Goal: Task Accomplishment & Management: Use online tool/utility

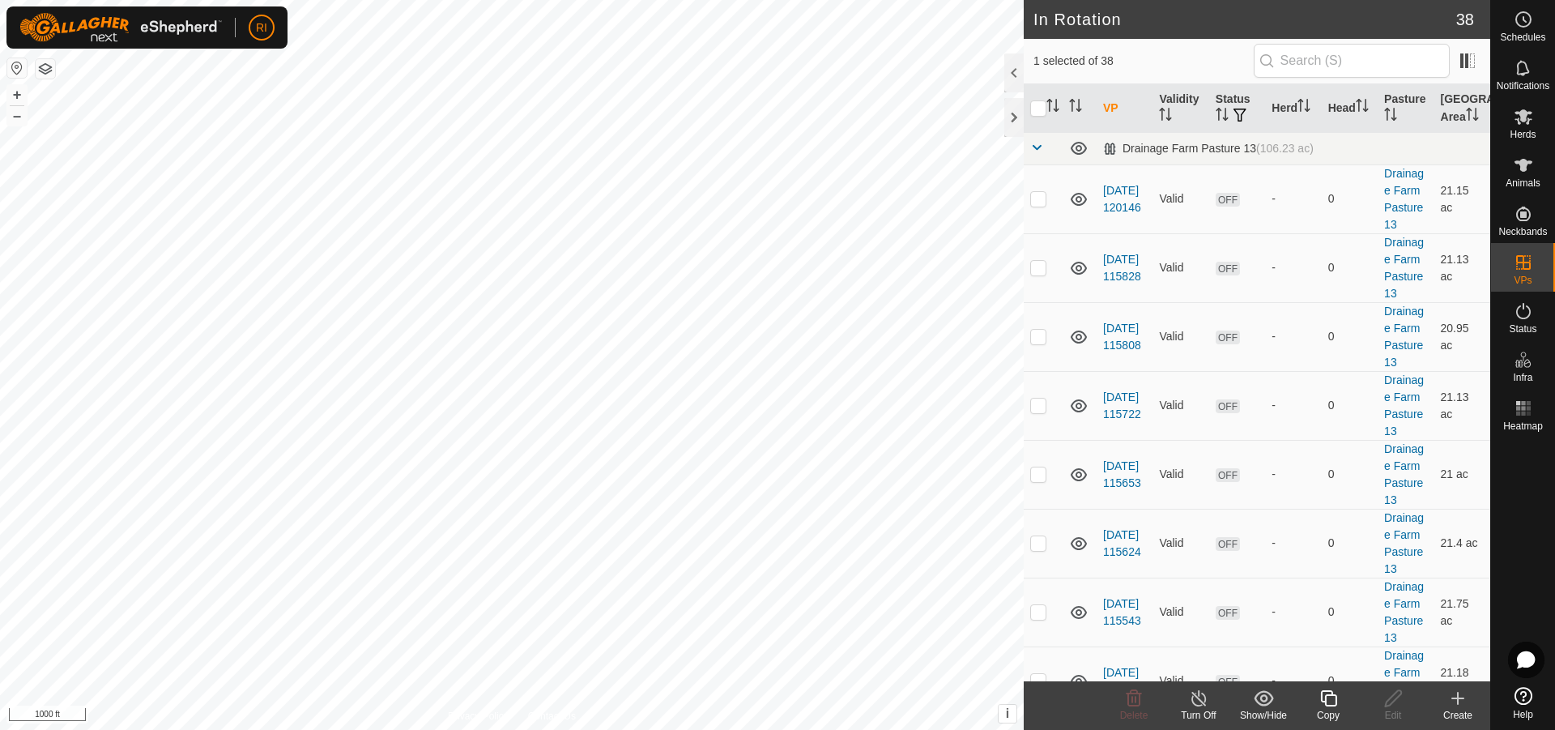
scroll to position [405, 0]
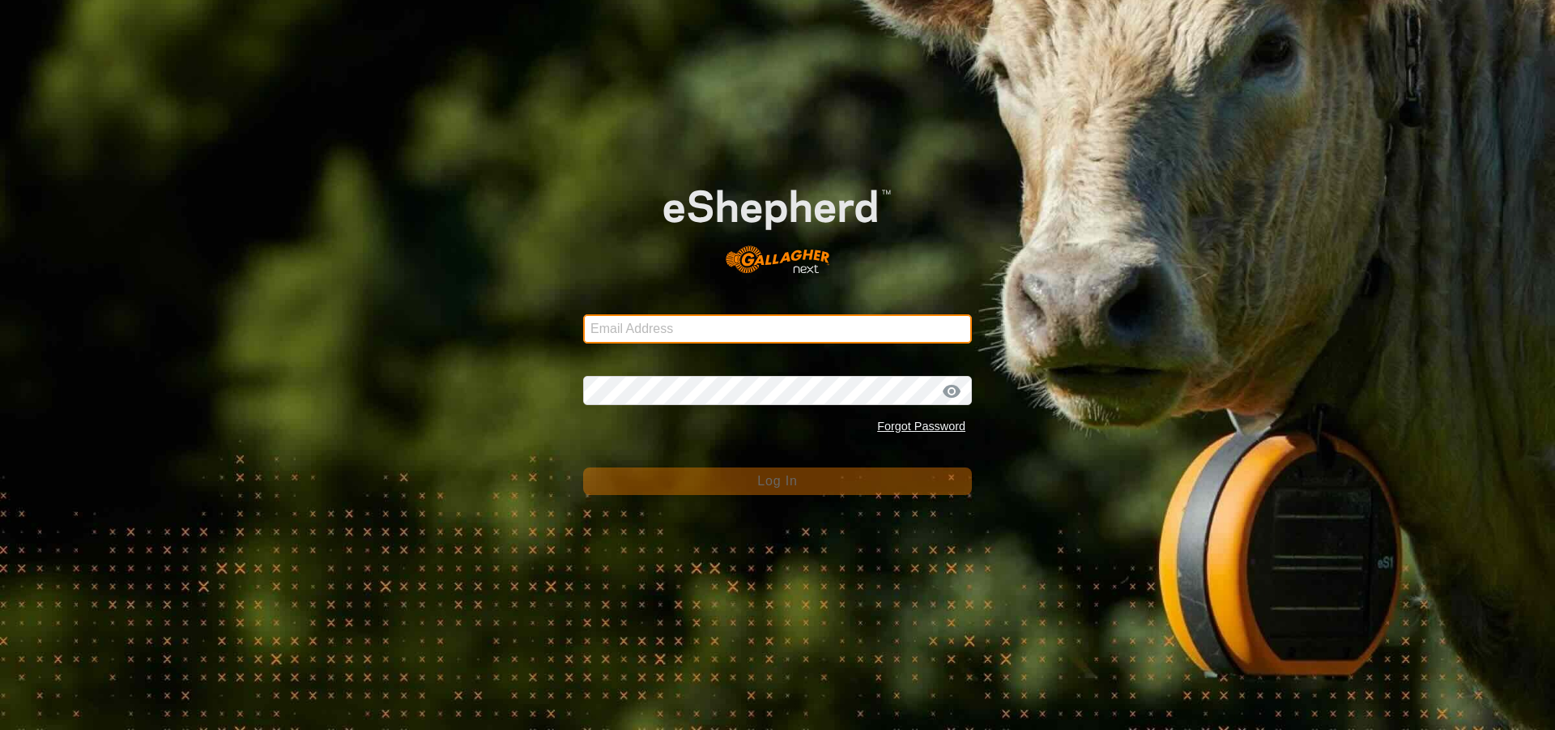
type input "[PERSON_NAME][EMAIL_ADDRESS][PERSON_NAME][DOMAIN_NAME]"
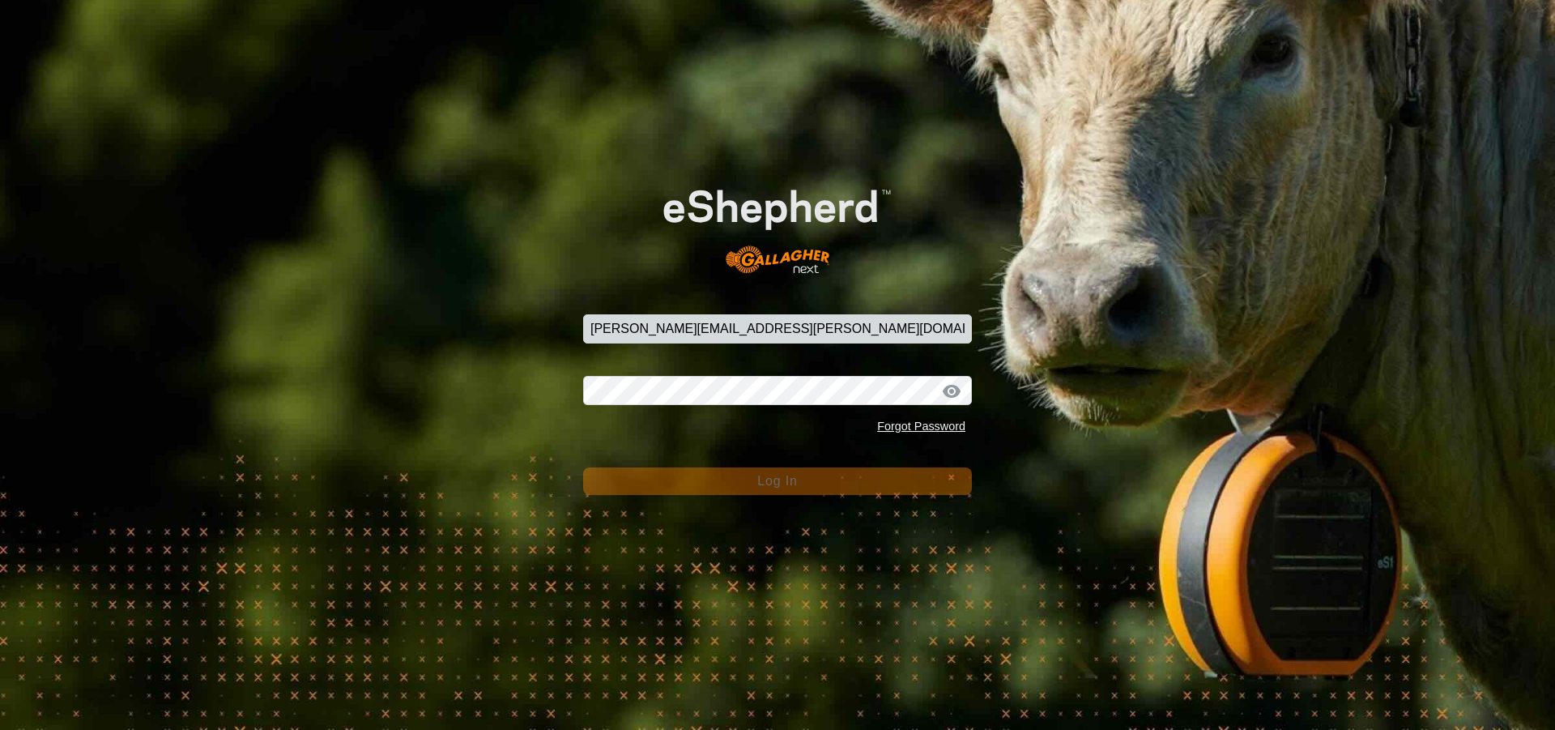
click at [700, 477] on button "Log In" at bounding box center [777, 481] width 389 height 28
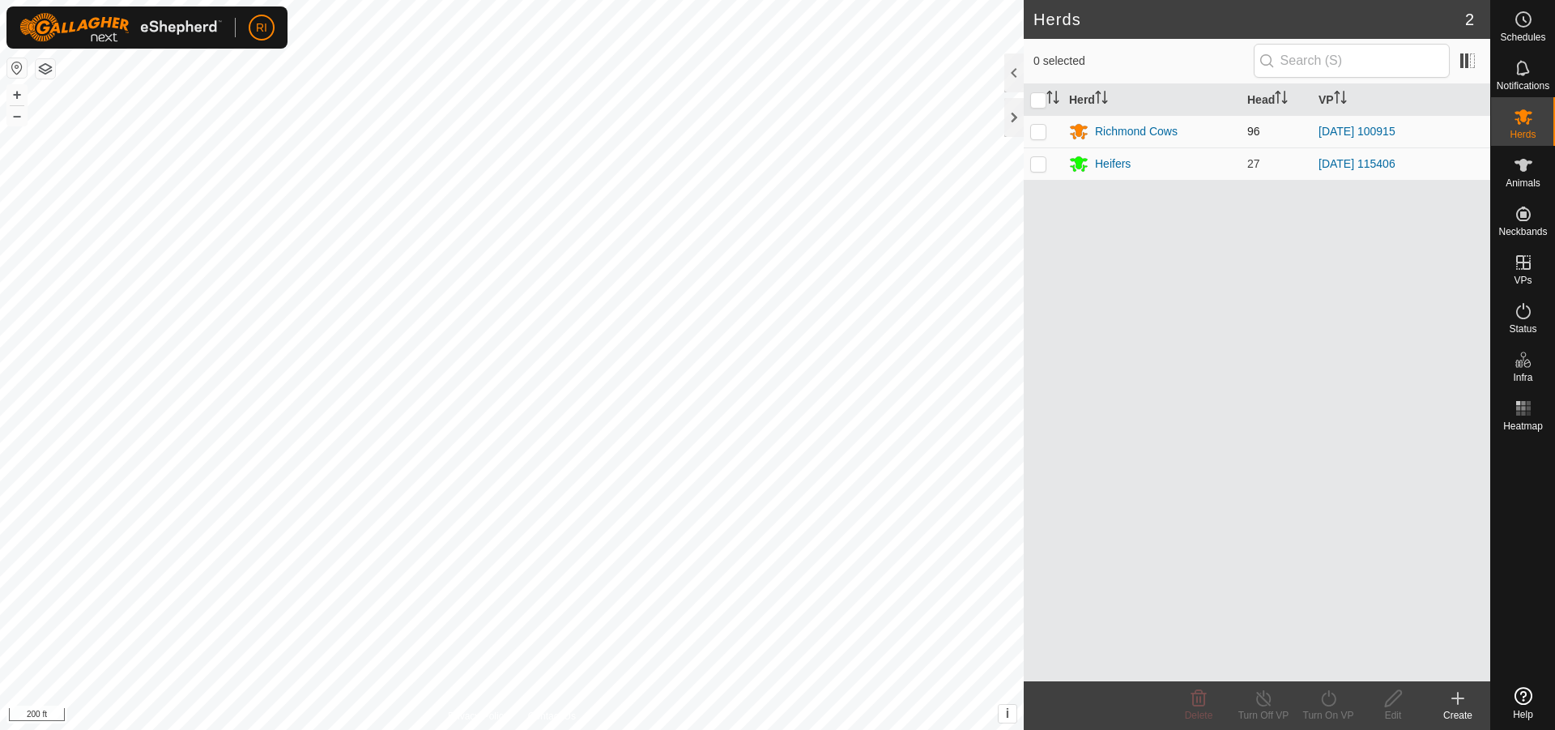
click at [1036, 130] on p-checkbox at bounding box center [1038, 131] width 16 height 13
checkbox input "true"
click at [1331, 700] on icon at bounding box center [1329, 698] width 20 height 19
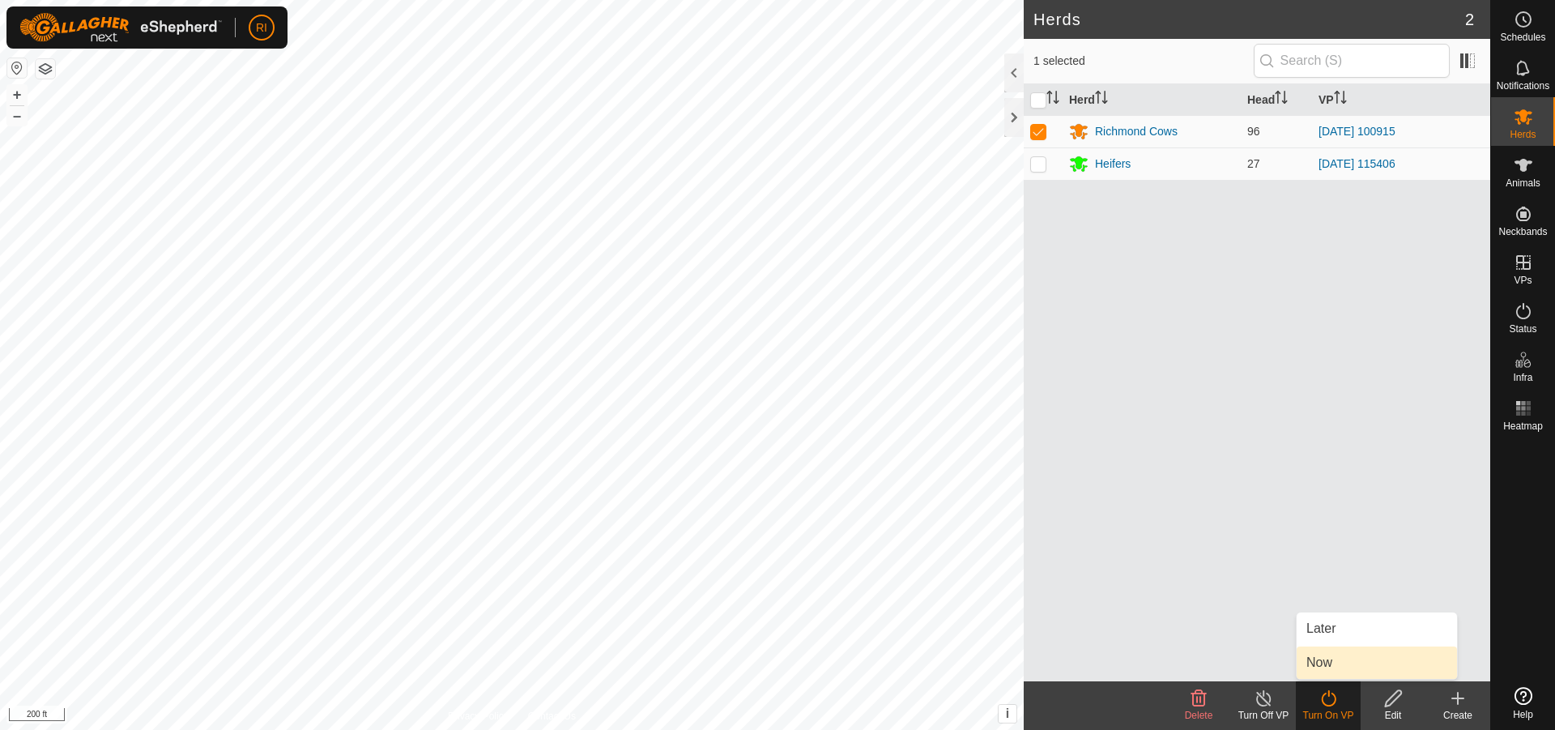
click at [1308, 670] on link "Now" at bounding box center [1377, 662] width 160 height 32
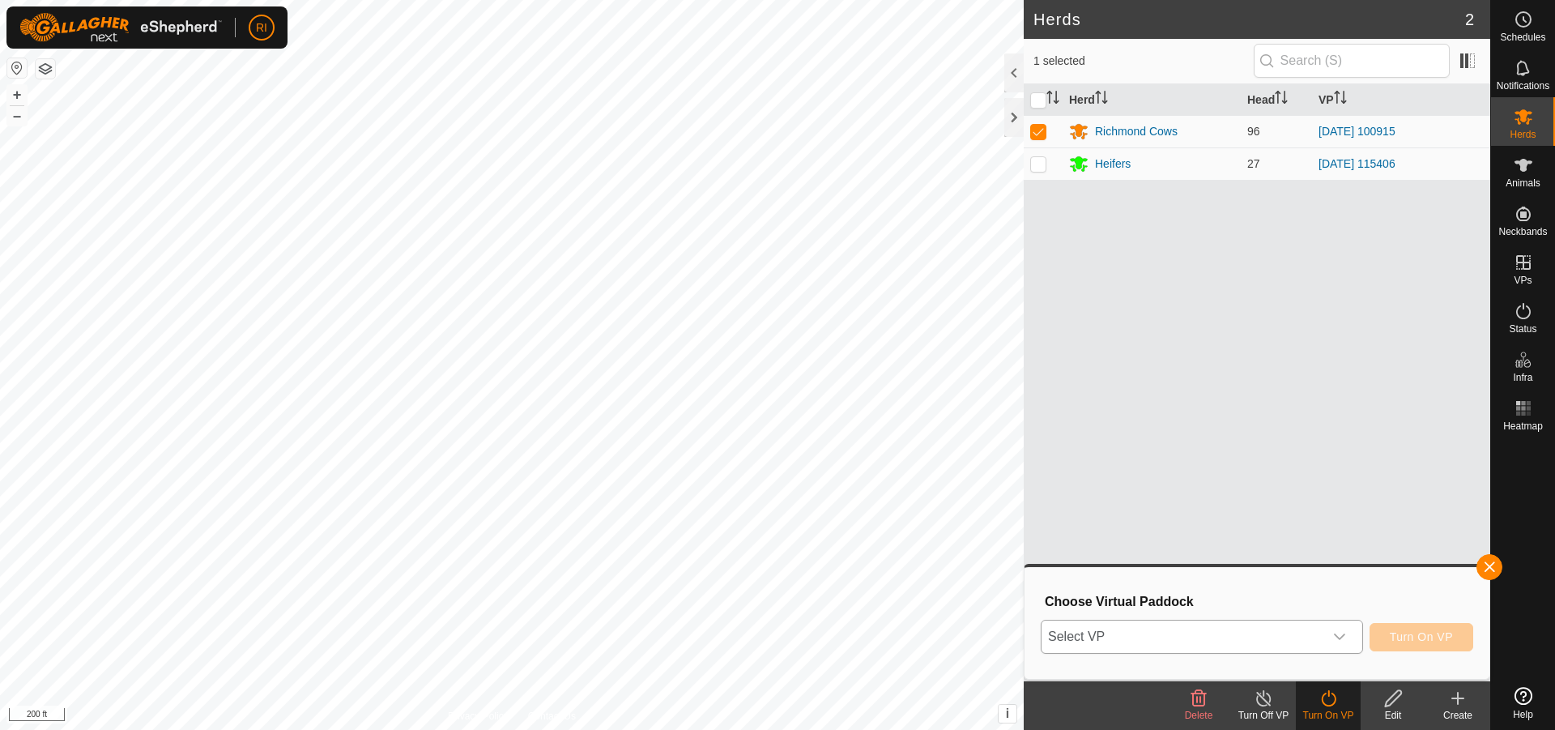
click at [1341, 634] on icon "dropdown trigger" at bounding box center [1339, 636] width 13 height 13
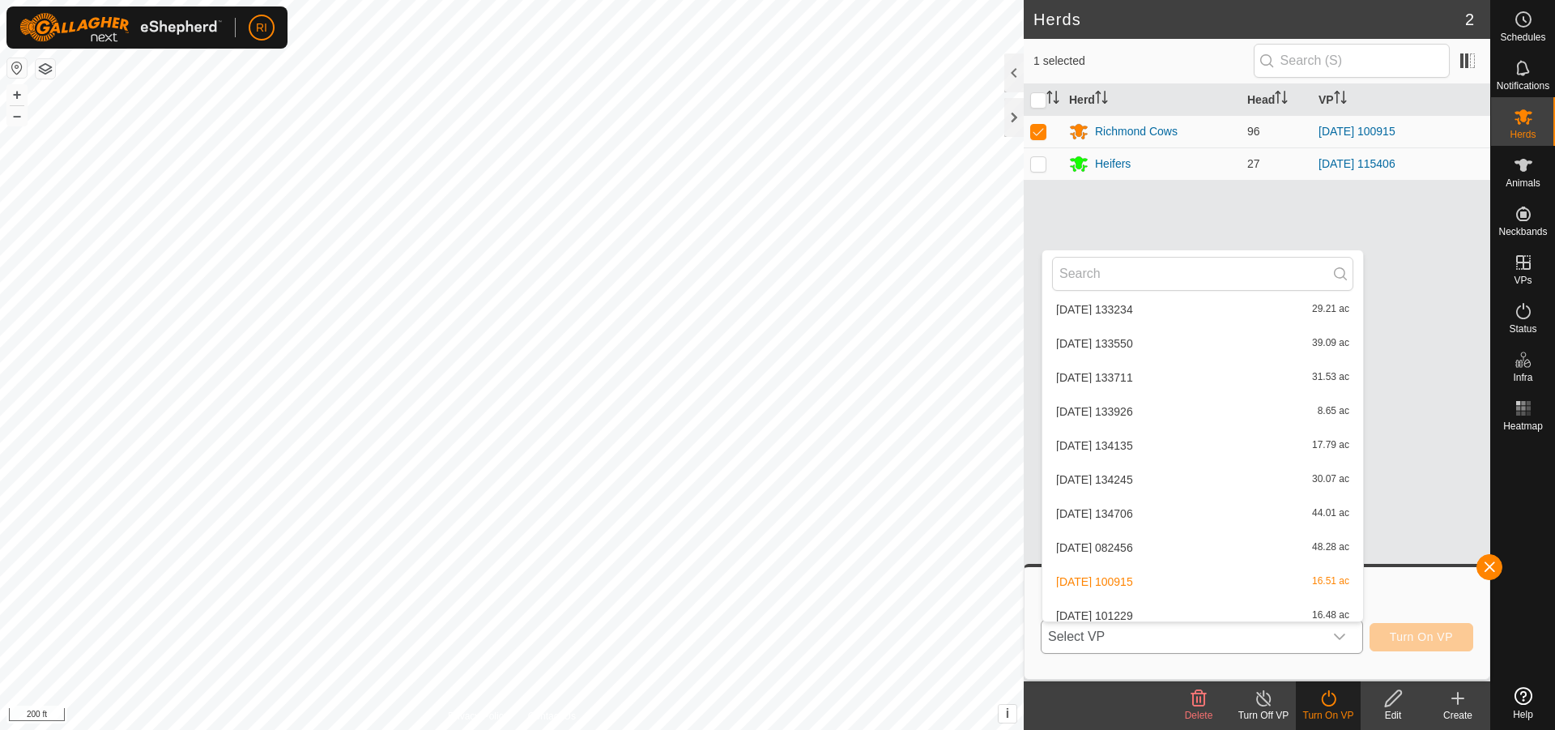
scroll to position [1265, 0]
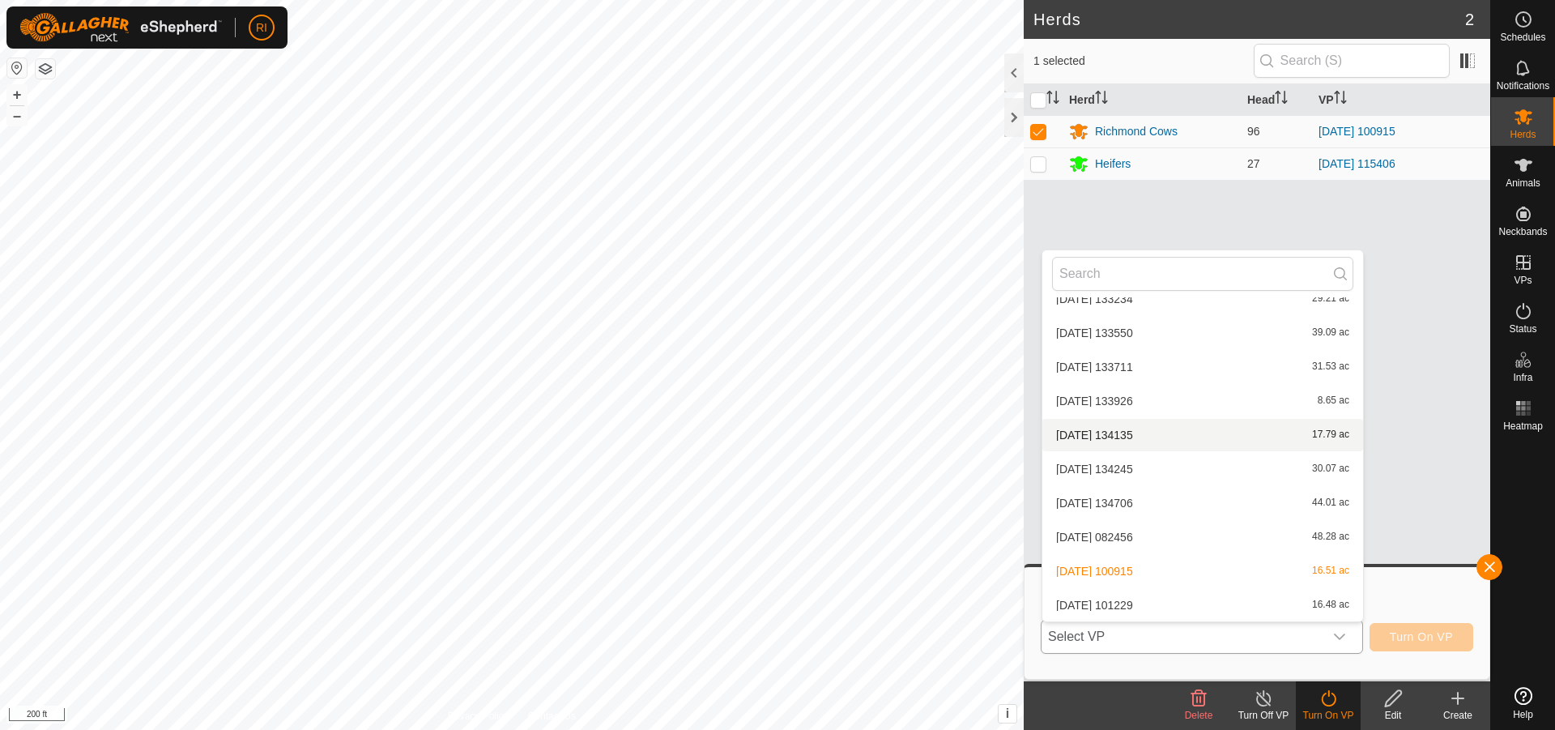
click at [1133, 438] on span "[DATE] 134135" at bounding box center [1094, 434] width 77 height 11
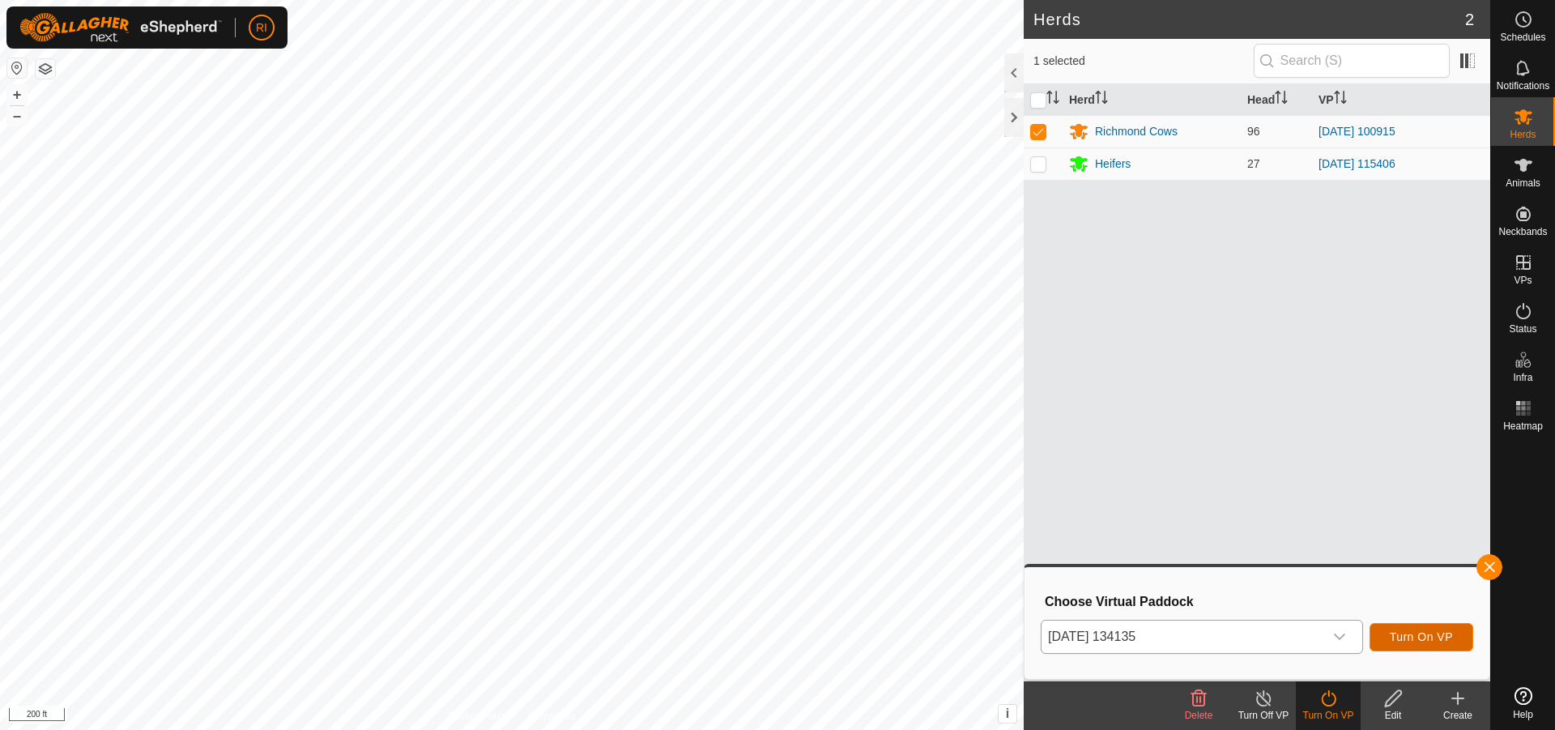
click at [1423, 643] on span "Turn On VP" at bounding box center [1421, 636] width 63 height 13
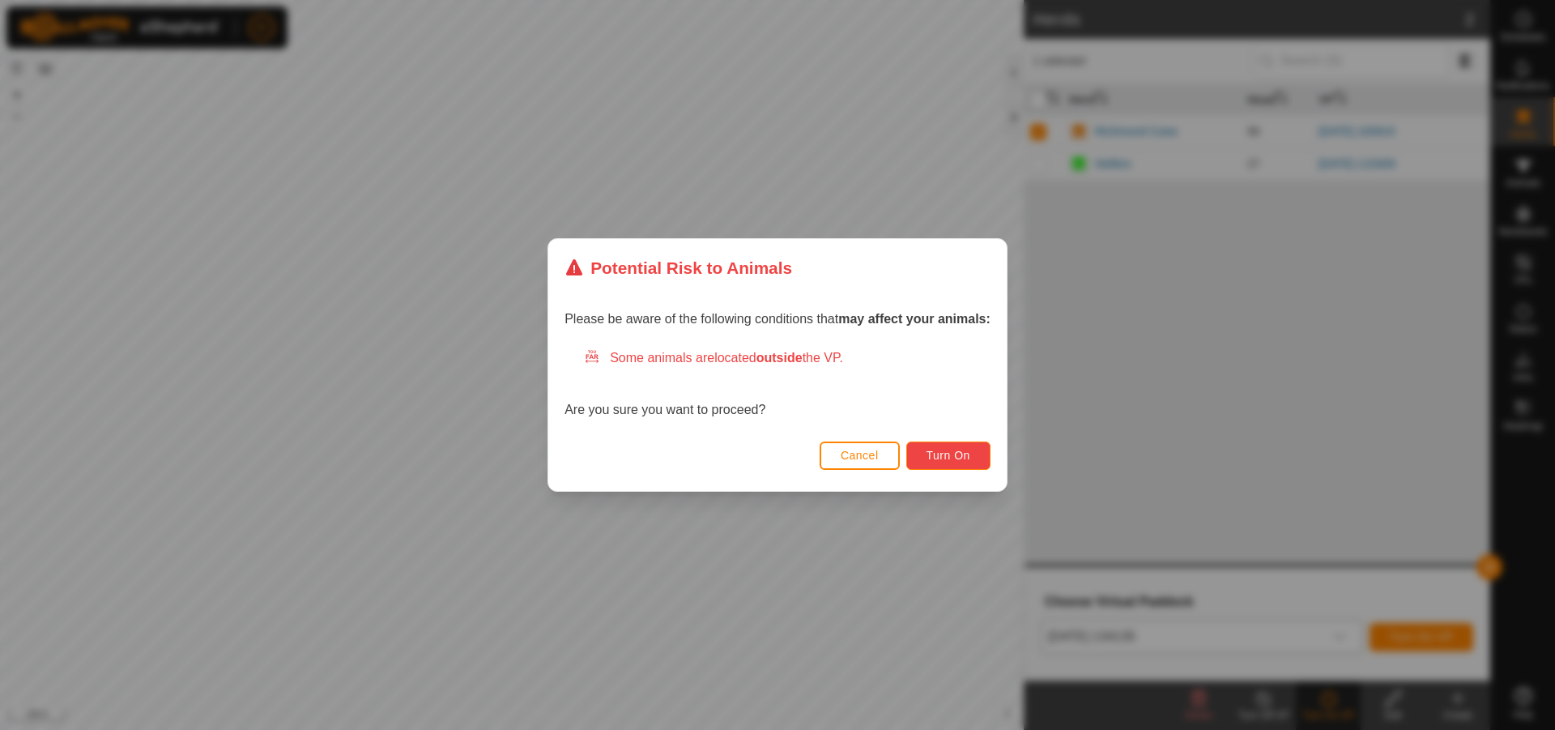
click at [948, 466] on button "Turn On" at bounding box center [948, 455] width 84 height 28
